Goal: Task Accomplishment & Management: Manage account settings

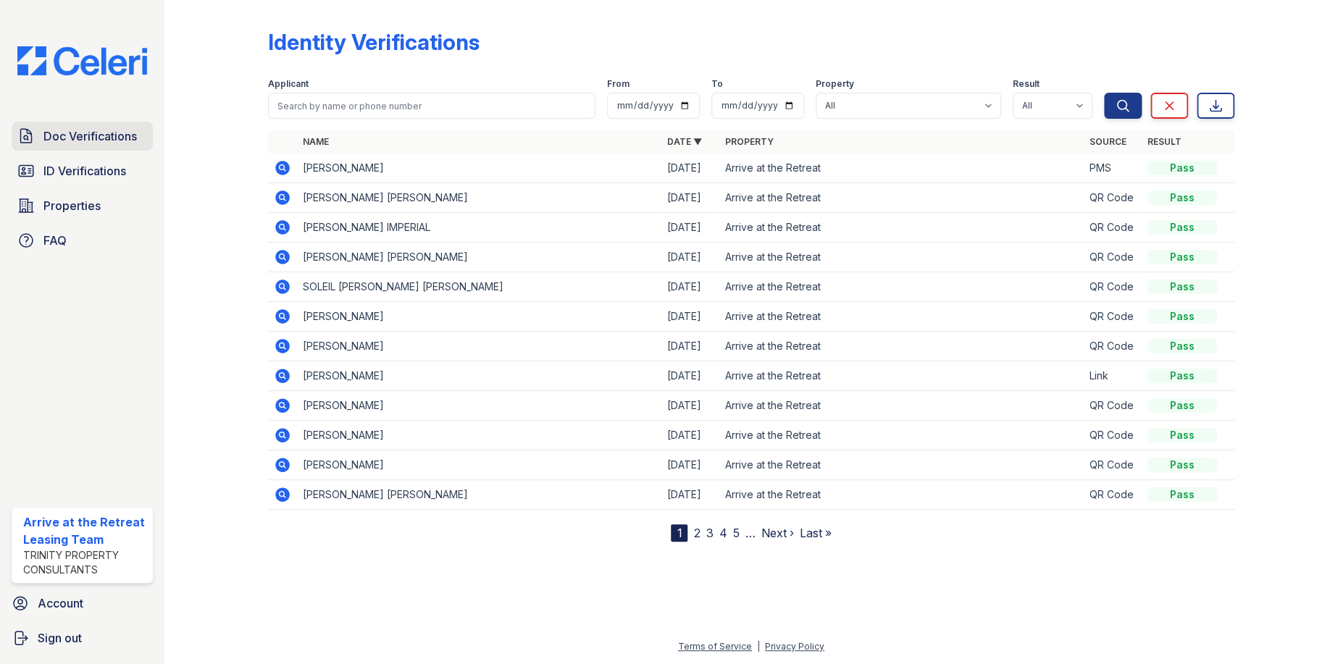
click at [99, 140] on span "Doc Verifications" at bounding box center [89, 135] width 93 height 17
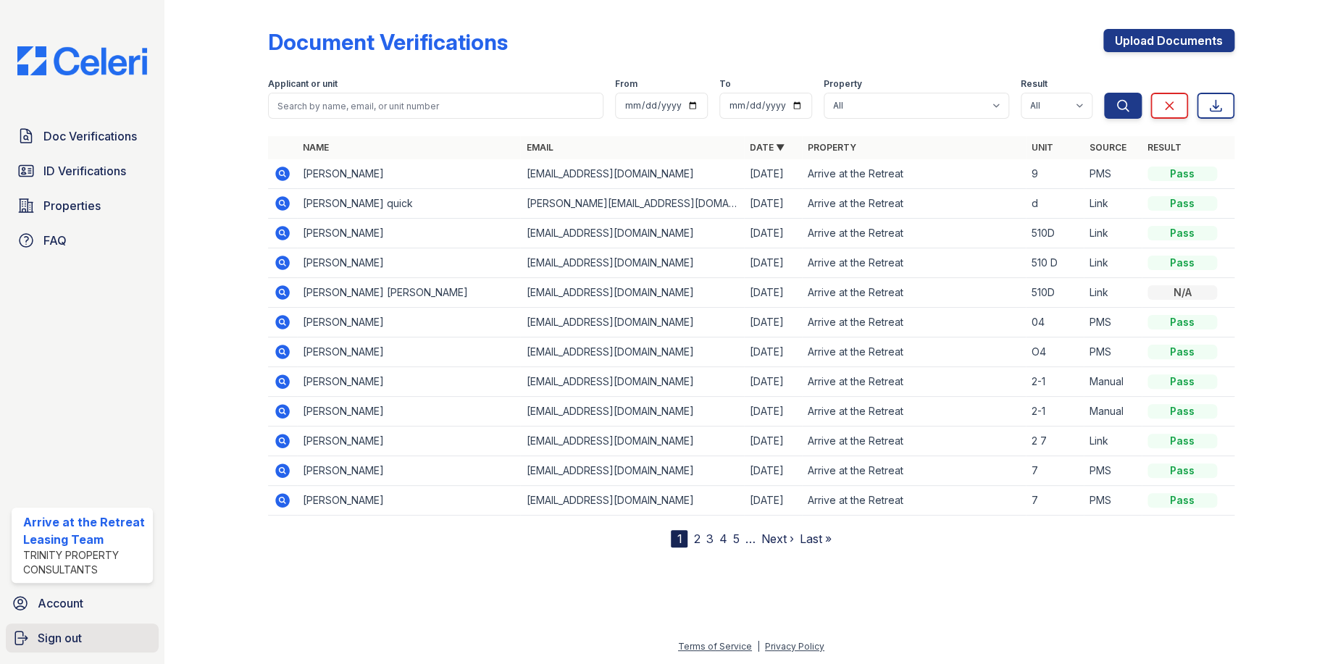
click at [20, 635] on icon "submit" at bounding box center [20, 637] width 17 height 17
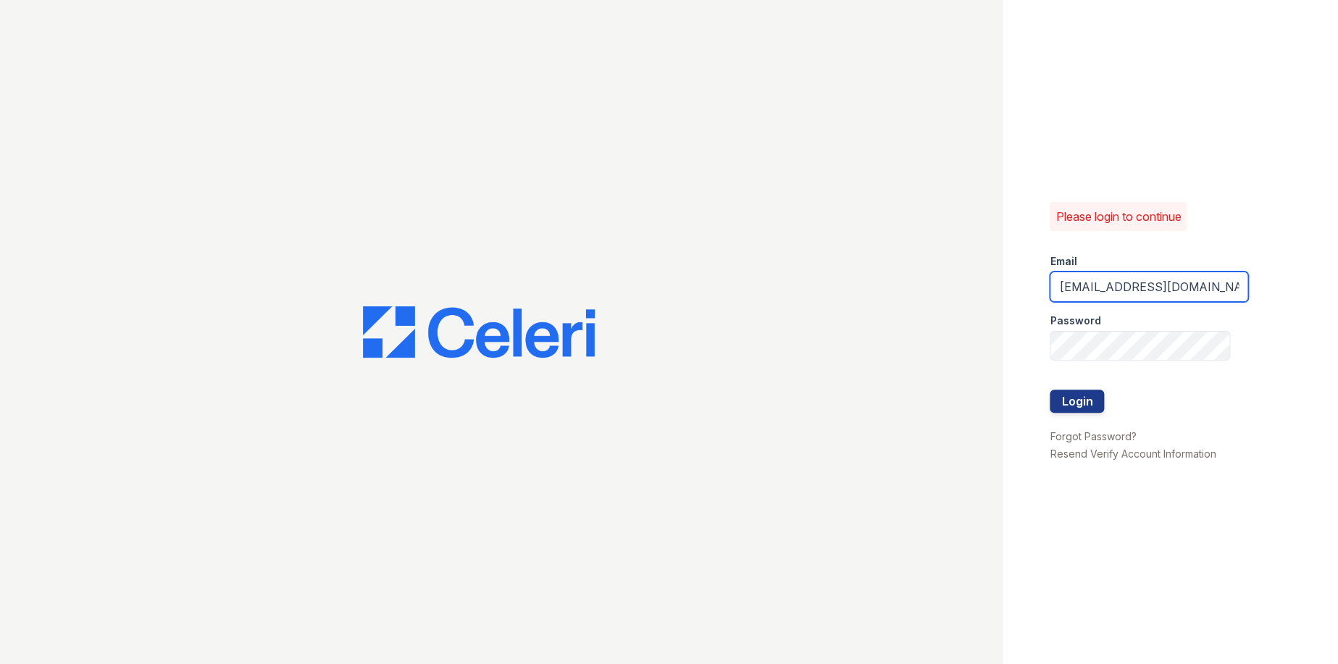
click at [1190, 293] on input "Arriveattheretreat@Trinity-pm.com" at bounding box center [1149, 287] width 198 height 30
click at [1189, 293] on input "Arriveattheretreat@Trinity-pm.com" at bounding box center [1149, 287] width 198 height 30
click at [1188, 293] on input "Arriveattheretreat@Trinity-pm.com" at bounding box center [1149, 287] width 198 height 30
type input "ArriveLaurieLane@Trinity-pm.com"
click at [1073, 414] on div at bounding box center [1149, 420] width 198 height 14
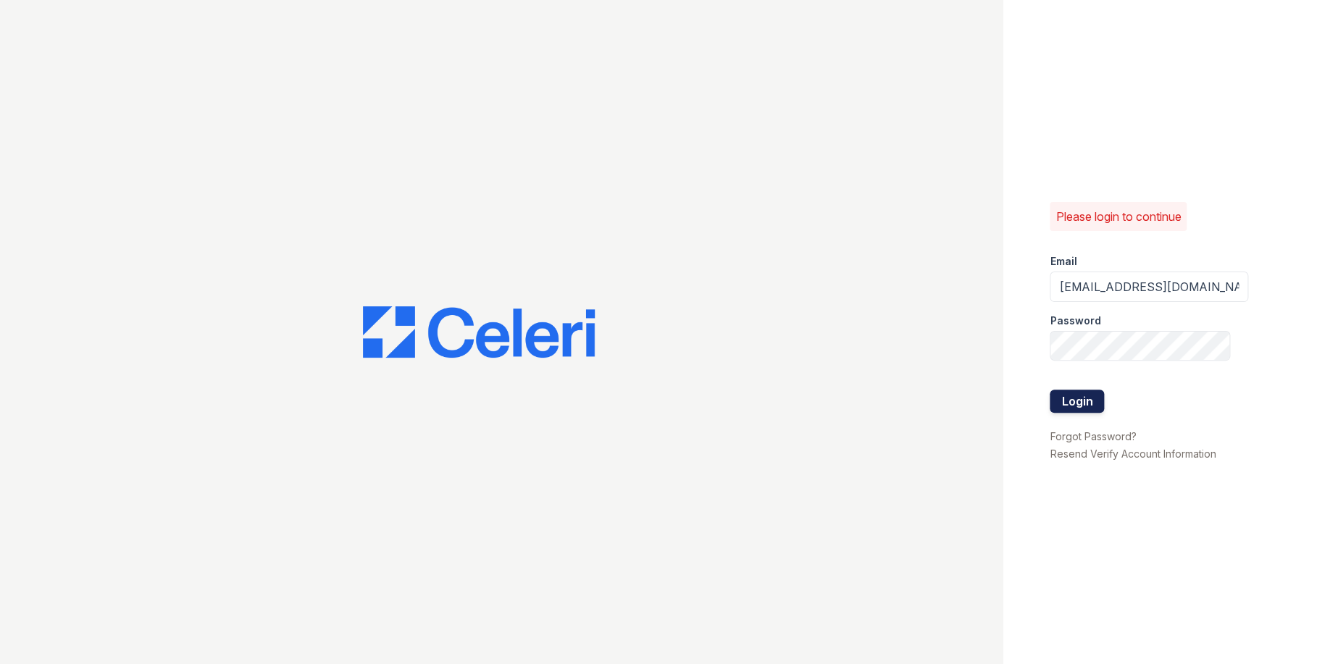
click at [1069, 403] on button "Login" at bounding box center [1077, 401] width 54 height 23
